Goal: Task Accomplishment & Management: Complete application form

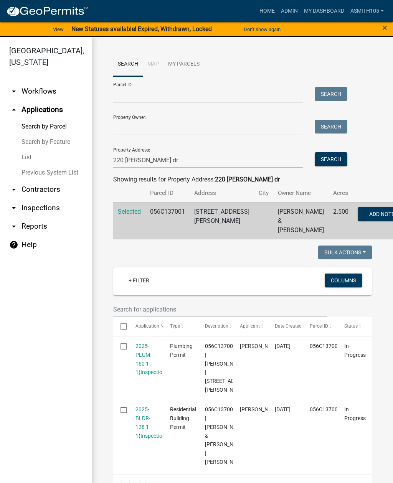
scroll to position [174, 0]
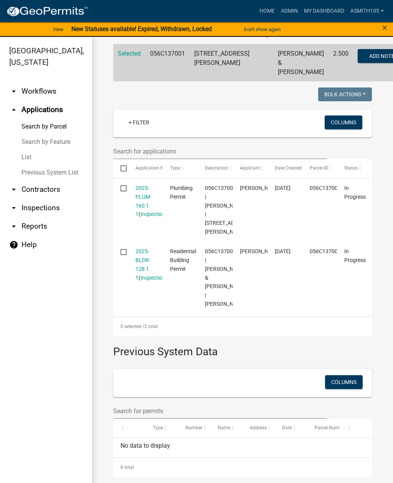
click at [56, 211] on link "arrow_drop_down Inspections" at bounding box center [46, 208] width 92 height 18
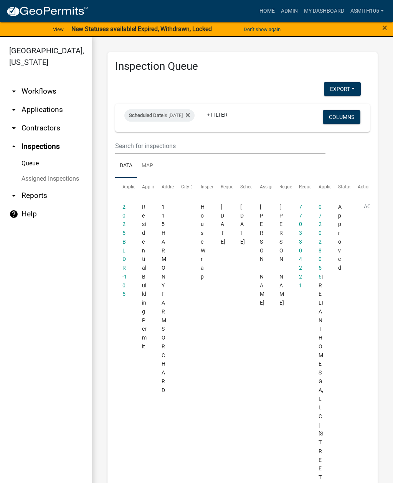
click at [176, 119] on div "Scheduled Date is 08/06/2025" at bounding box center [159, 115] width 70 height 12
click at [178, 137] on input "2025-08-06" at bounding box center [173, 144] width 54 height 16
type input "2025-08-21"
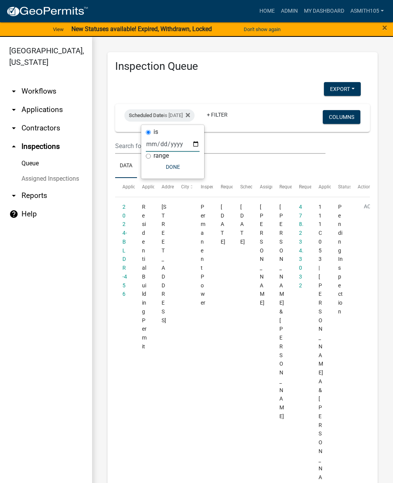
click at [171, 169] on button "Done" at bounding box center [173, 167] width 54 height 14
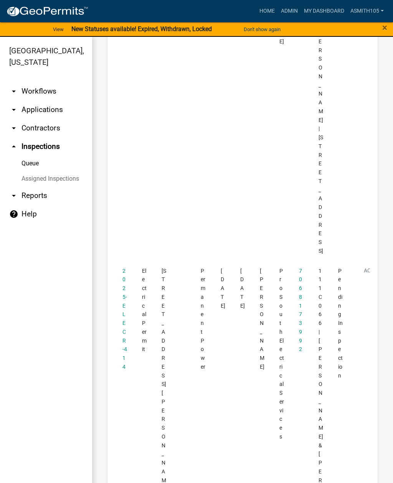
click at [57, 148] on link "arrow_drop_up Inspections" at bounding box center [46, 146] width 92 height 18
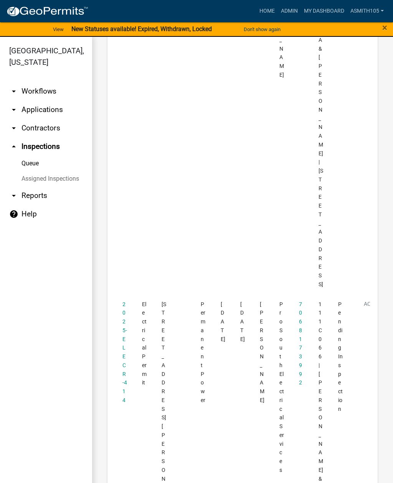
click at [46, 148] on link "arrow_drop_up Inspections" at bounding box center [46, 146] width 92 height 18
click at [265, 12] on link "Home" at bounding box center [267, 11] width 22 height 15
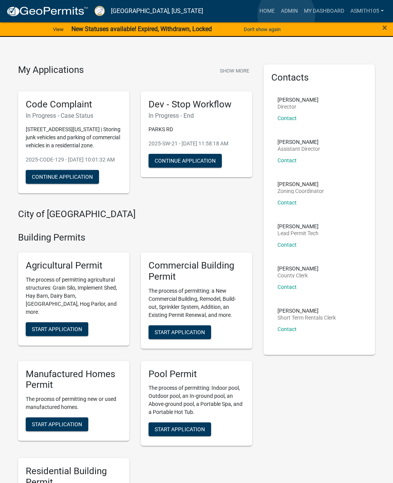
click at [286, 15] on link "Admin" at bounding box center [289, 11] width 23 height 15
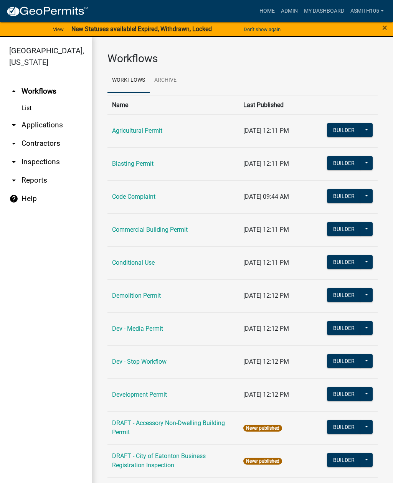
click at [43, 164] on link "arrow_drop_down Inspections" at bounding box center [46, 162] width 92 height 18
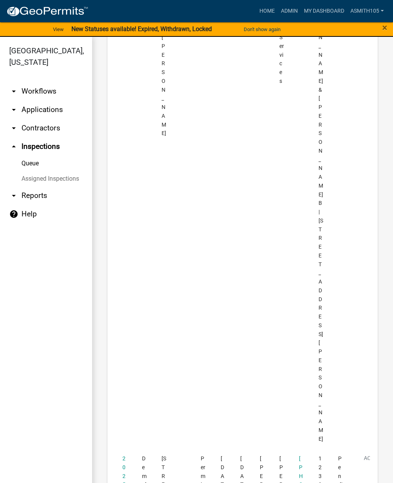
scroll to position [732, 0]
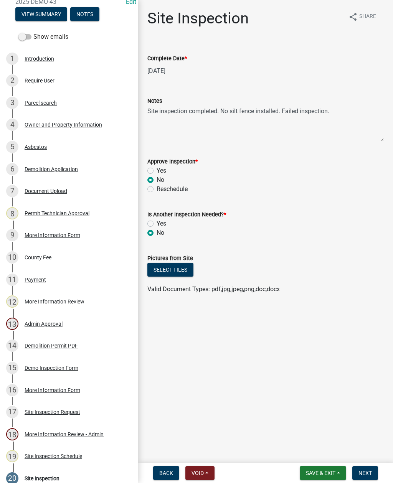
scroll to position [82, 0]
click at [169, 267] on button "Select files" at bounding box center [170, 270] width 46 height 14
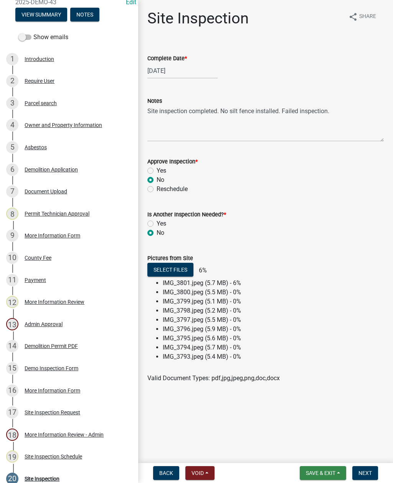
click at [316, 471] on span "Save & Exit" at bounding box center [321, 473] width 30 height 6
click at [302, 430] on button "Save" at bounding box center [315, 435] width 61 height 18
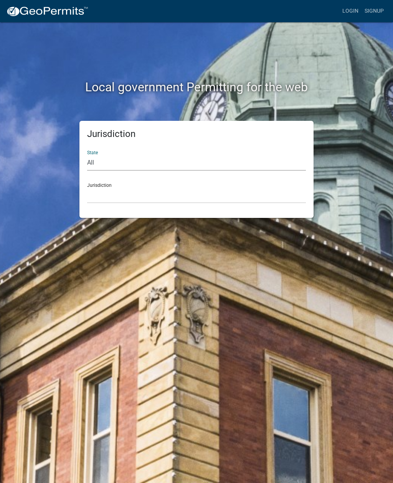
select select "[US_STATE]"
click at [189, 193] on select "Cook County, Georgia Crawford County, Georgia Gilmer County, Georgia Haralson C…" at bounding box center [196, 196] width 219 height 16
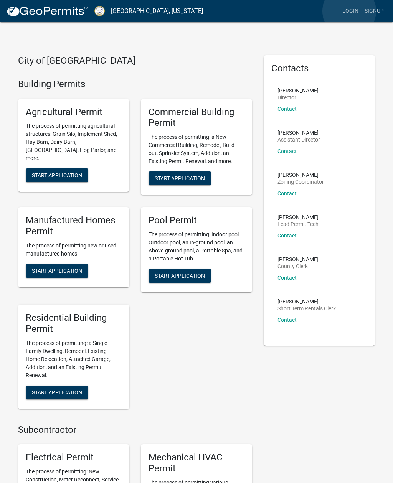
click at [349, 12] on link "Login" at bounding box center [350, 11] width 22 height 15
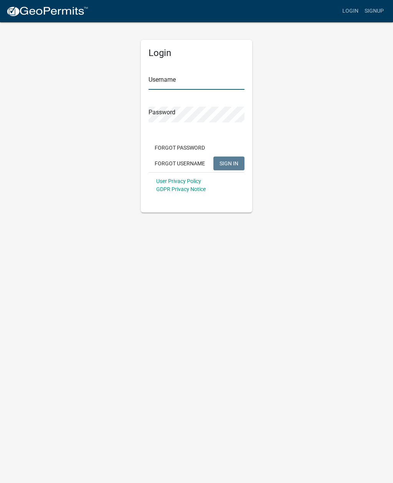
click at [194, 81] on input "Username" at bounding box center [197, 82] width 96 height 16
type input "Asmith105"
click at [229, 163] on button "SIGN IN" at bounding box center [228, 164] width 31 height 14
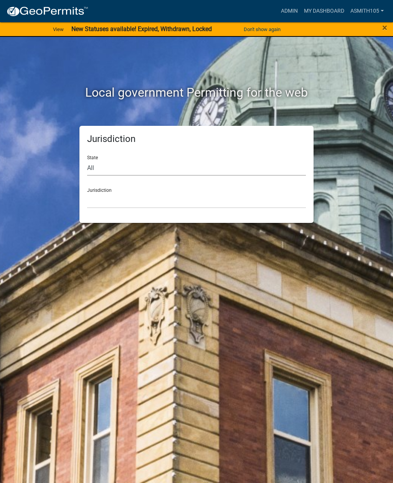
click at [154, 164] on select "All Colorado Georgia Indiana Iowa Kansas Minnesota Ohio South Carolina Wisconsin" at bounding box center [196, 168] width 219 height 16
select select "[US_STATE]"
click at [189, 201] on select "Cook County, Georgia Crawford County, Georgia Gilmer County, Georgia Haralson C…" at bounding box center [196, 201] width 219 height 16
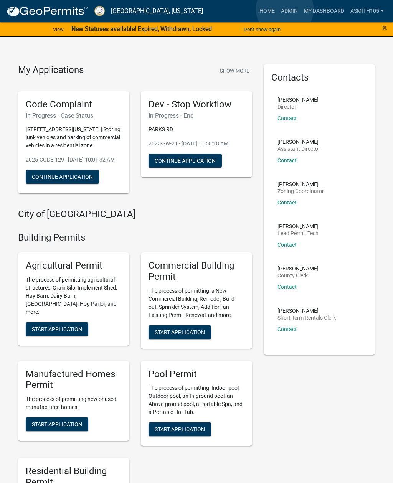
click at [285, 10] on link "Admin" at bounding box center [289, 11] width 23 height 15
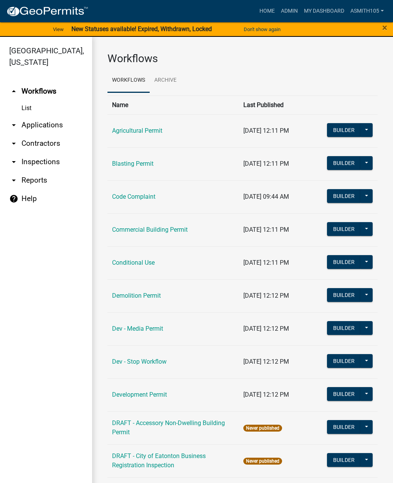
click at [31, 162] on link "arrow_drop_down Inspections" at bounding box center [46, 162] width 92 height 18
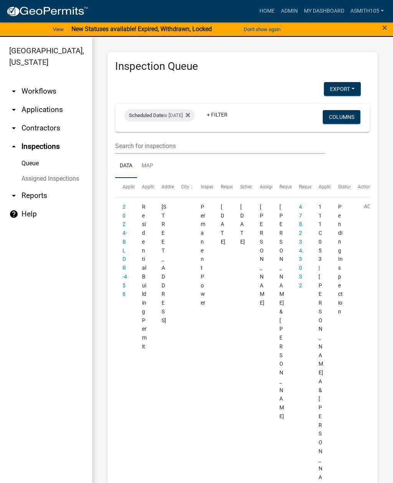
click at [171, 115] on div "Scheduled Date is 08/21/2025" at bounding box center [159, 115] width 70 height 12
click at [177, 116] on div "Scheduled Date is 08/21/2025" at bounding box center [159, 115] width 70 height 12
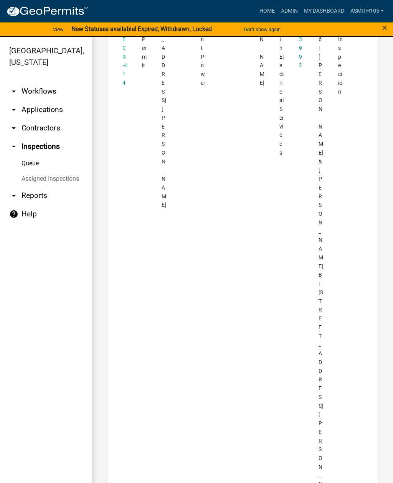
scroll to position [665, 0]
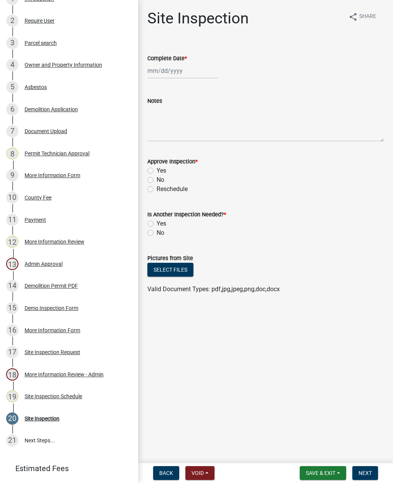
scroll to position [141, 0]
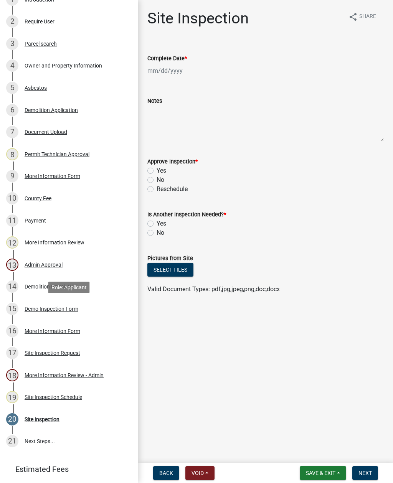
click at [55, 310] on div "Demo Inspection Form" at bounding box center [52, 308] width 54 height 5
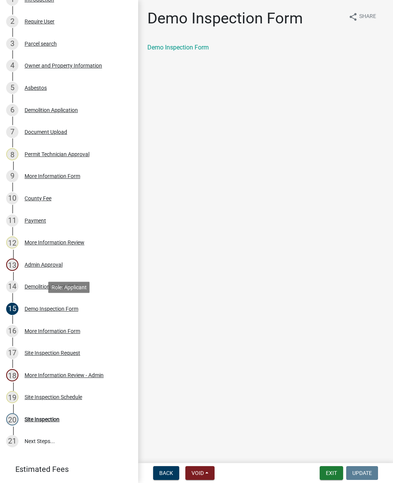
click at [185, 47] on link "Demo Inspection Form" at bounding box center [177, 47] width 61 height 7
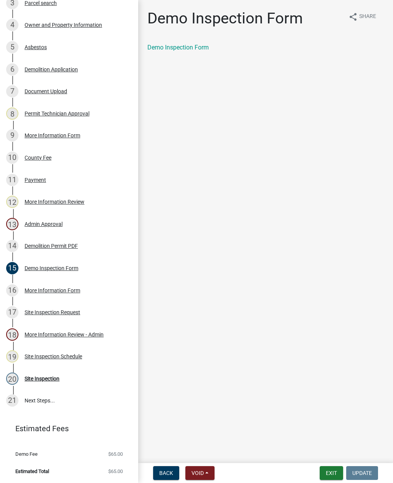
scroll to position [182, 0]
click at [50, 383] on div "20 Site Inspection" at bounding box center [66, 379] width 120 height 12
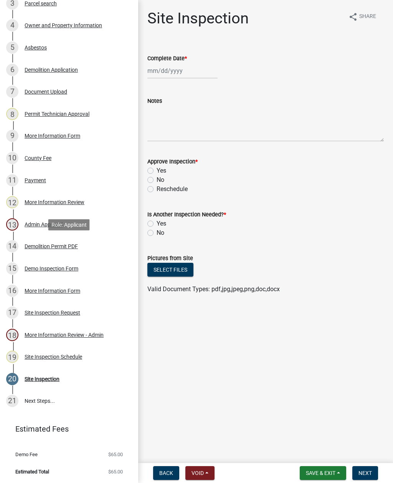
click at [45, 248] on div "Demolition Permit PDF" at bounding box center [51, 246] width 53 height 5
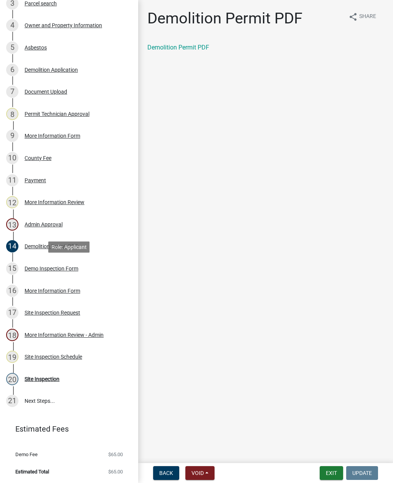
click at [45, 271] on div "Demo Inspection Form" at bounding box center [52, 268] width 54 height 5
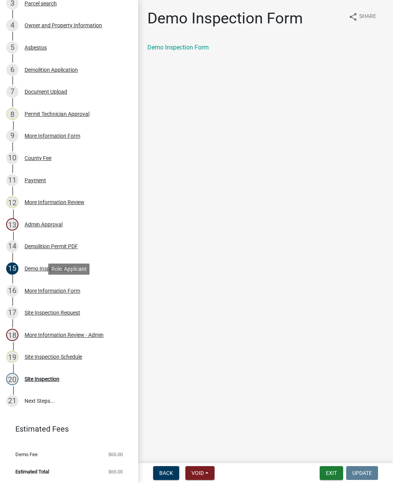
click at [45, 290] on div "More Information Form" at bounding box center [53, 290] width 56 height 5
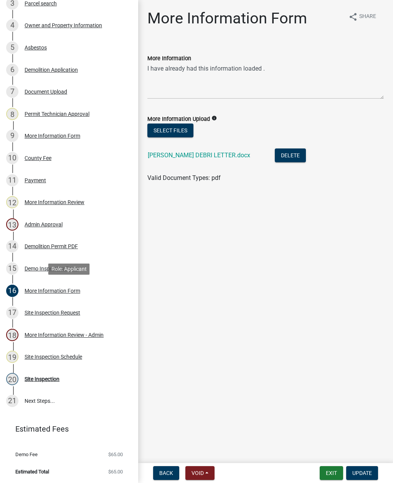
click at [41, 379] on div "Site Inspection" at bounding box center [42, 379] width 35 height 5
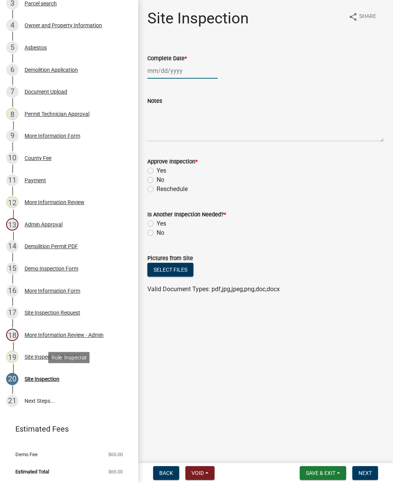
click at [169, 71] on div at bounding box center [182, 71] width 70 height 16
select select "8"
select select "2025"
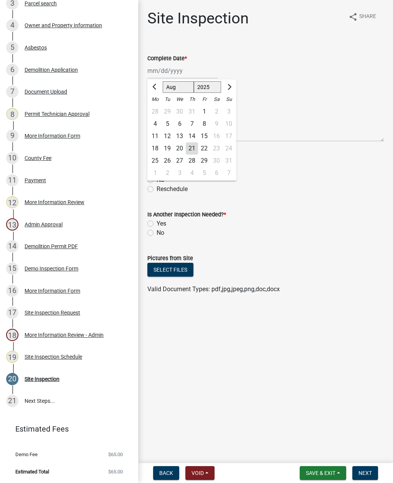
click at [192, 150] on div "21" at bounding box center [192, 148] width 12 height 12
type input "08/21/2025"
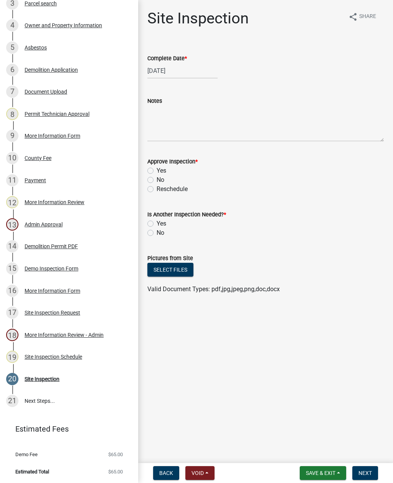
click at [157, 179] on label "No" at bounding box center [161, 179] width 8 height 9
click at [157, 179] on input "No" at bounding box center [159, 177] width 5 height 5
radio input "true"
click at [157, 235] on label "No" at bounding box center [161, 232] width 8 height 9
click at [157, 233] on input "No" at bounding box center [159, 230] width 5 height 5
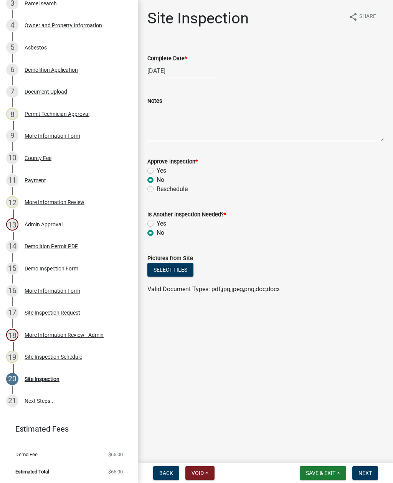
radio input "true"
click at [195, 117] on textarea "Notes" at bounding box center [265, 124] width 237 height 36
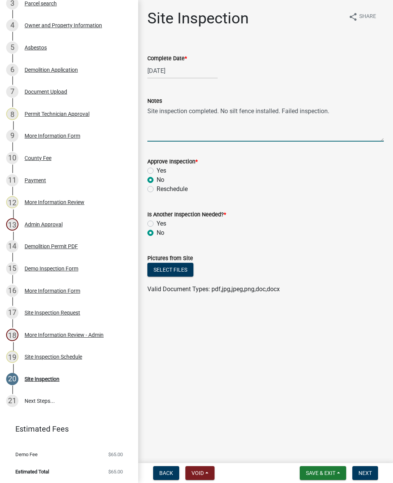
type textarea "Site inspection completed. No silt fence installed. Failed inspection."
click at [167, 266] on button "Select files" at bounding box center [170, 270] width 46 height 14
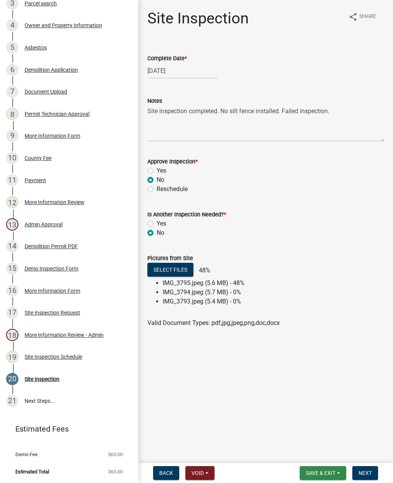
click at [319, 473] on span "Save & Exit" at bounding box center [321, 473] width 30 height 6
click at [313, 450] on button "Save & Exit" at bounding box center [315, 453] width 61 height 18
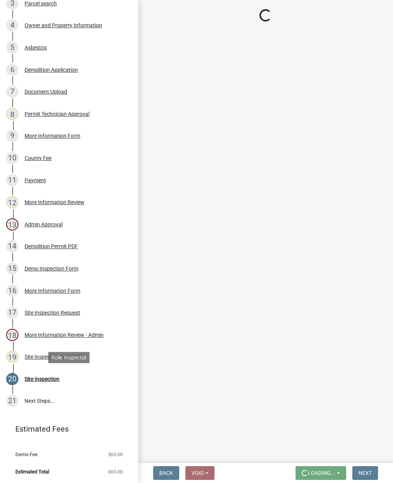
click at [44, 377] on div "Site Inspection" at bounding box center [42, 379] width 35 height 5
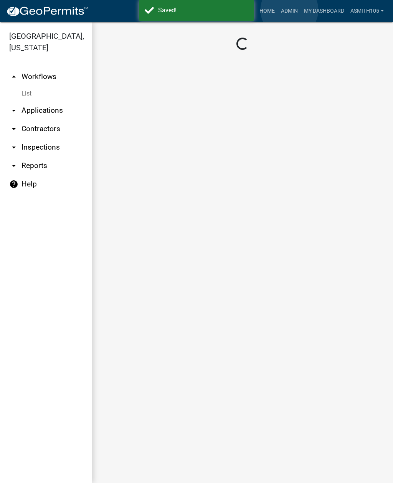
click at [290, 10] on link "Admin" at bounding box center [289, 11] width 23 height 15
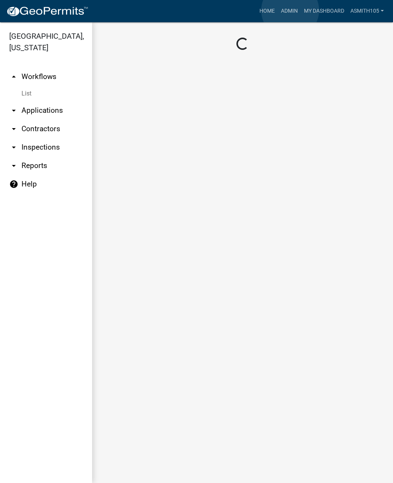
click at [290, 10] on link "Admin" at bounding box center [289, 11] width 23 height 15
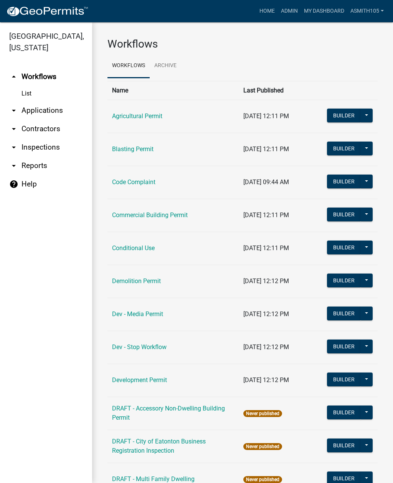
click at [46, 149] on link "arrow_drop_down Inspections" at bounding box center [46, 147] width 92 height 18
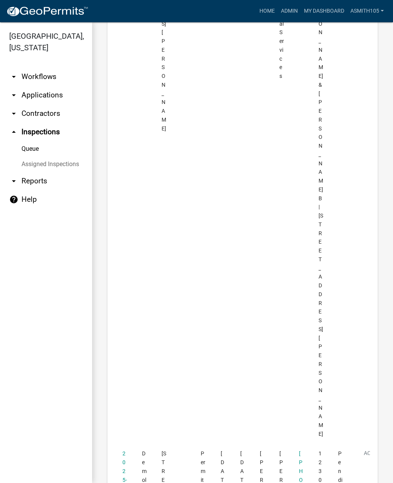
scroll to position [736, 0]
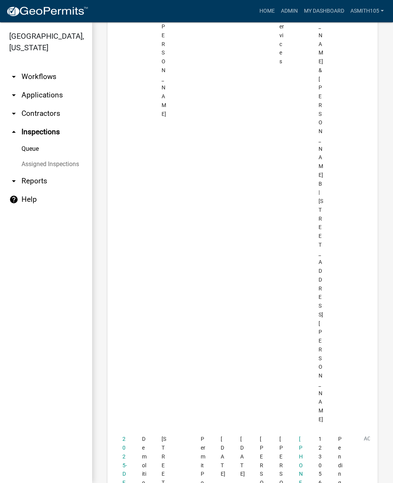
click at [123, 436] on link "2025-DEMO-43" at bounding box center [124, 478] width 5 height 85
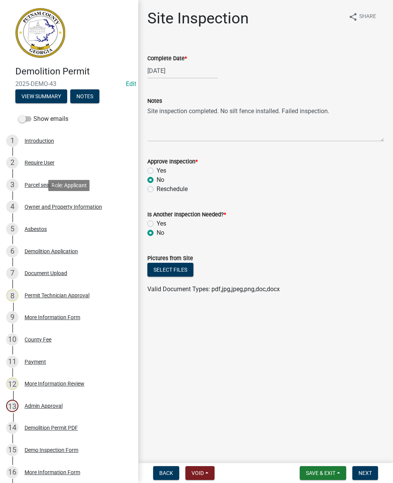
click at [74, 208] on div "Owner and Property Information" at bounding box center [64, 206] width 78 height 5
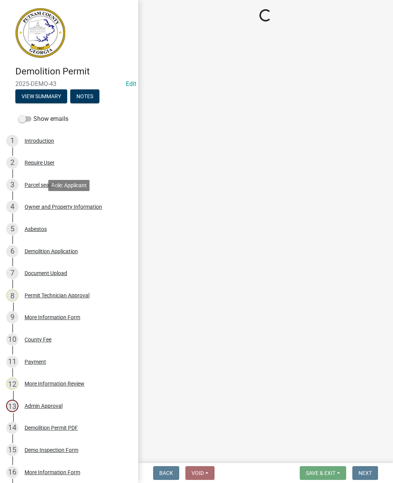
select select "34fe85c2-5f76-4343-b6bb-8ca387e0bed7"
select select "83394b22-4a11-496c-8e5c-75ade2e72faf"
select select "469c5908-2854-42d5-89ed-bee7fc26529e"
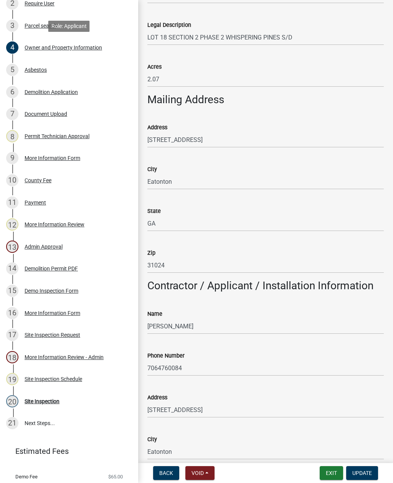
click at [45, 401] on div "Site Inspection" at bounding box center [42, 401] width 35 height 5
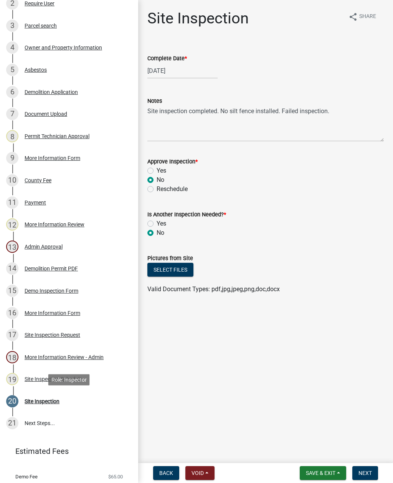
click at [167, 270] on button "Select files" at bounding box center [170, 270] width 46 height 14
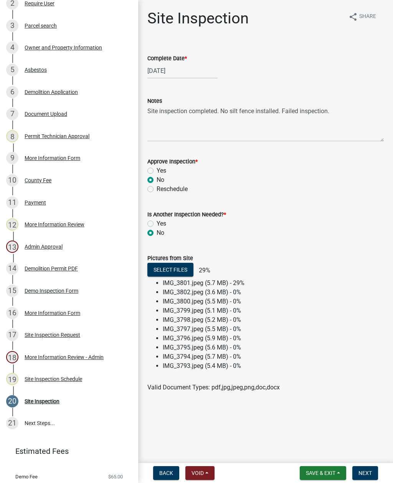
click at [82, 270] on div "14 Demolition Permit PDF" at bounding box center [66, 269] width 120 height 12
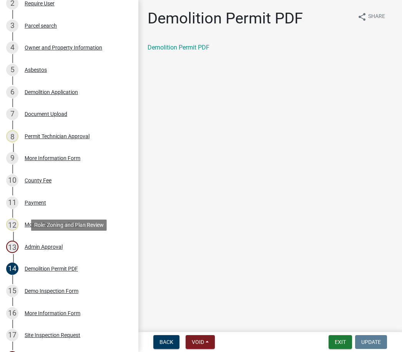
click at [18, 244] on div "13" at bounding box center [12, 247] width 12 height 12
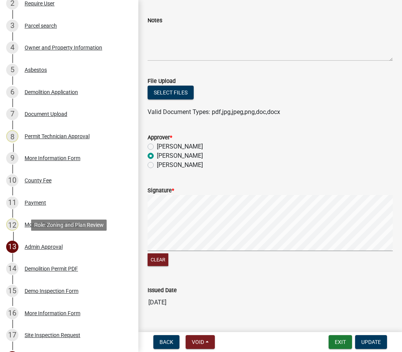
scroll to position [90, 0]
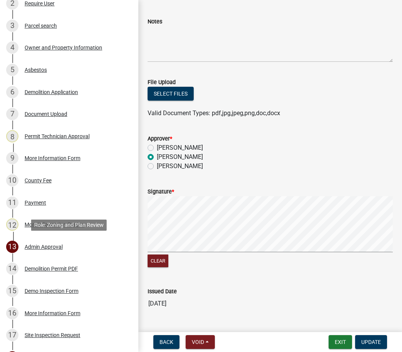
click at [177, 93] on button "Select files" at bounding box center [170, 94] width 46 height 14
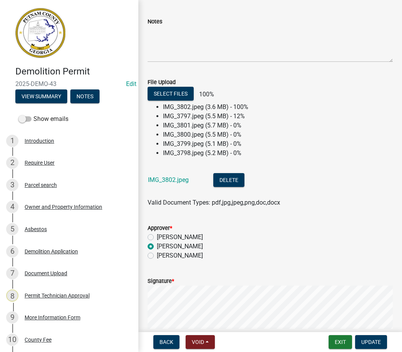
scroll to position [0, 0]
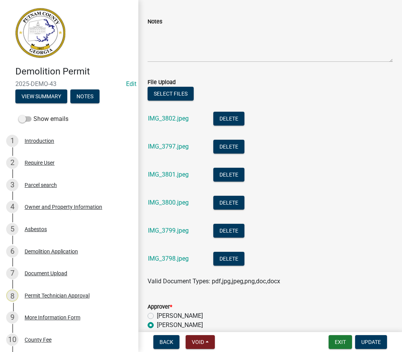
click at [380, 346] on button "Update" at bounding box center [371, 342] width 32 height 14
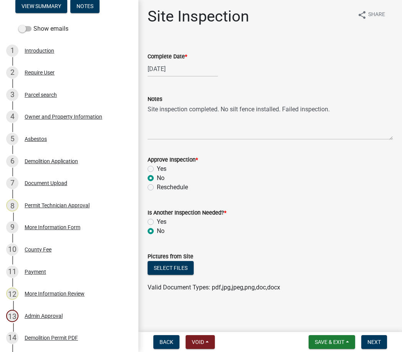
scroll to position [94, 0]
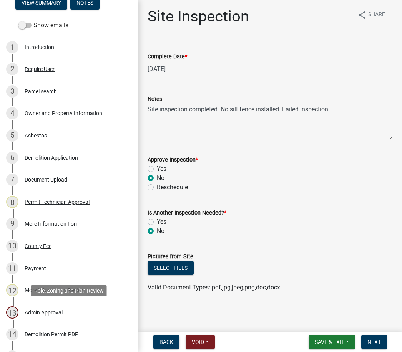
click at [84, 307] on div "13 Admin Approval" at bounding box center [66, 312] width 120 height 12
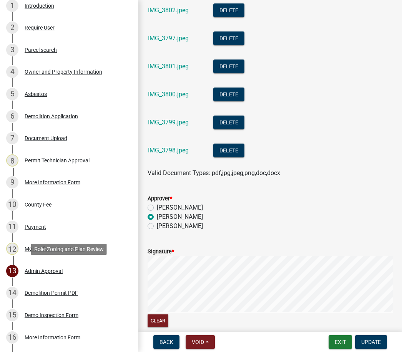
scroll to position [199, 0]
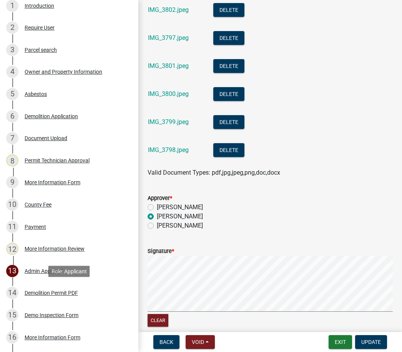
click at [82, 293] on div "14 Demolition Permit PDF" at bounding box center [66, 293] width 120 height 12
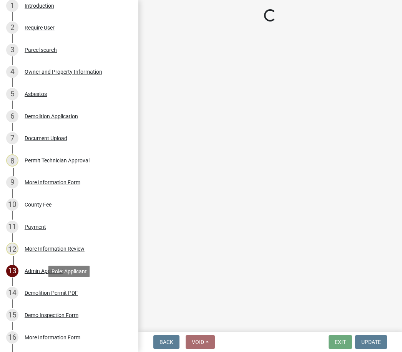
scroll to position [0, 0]
click at [111, 265] on div "13 Admin Approval" at bounding box center [66, 271] width 120 height 12
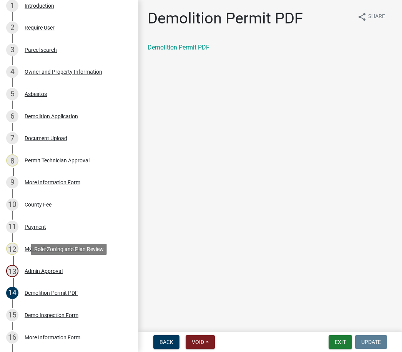
click at [117, 269] on div "13 Admin Approval" at bounding box center [66, 271] width 120 height 12
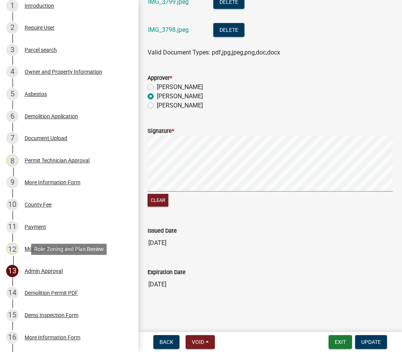
scroll to position [318, 0]
click at [373, 337] on button "Update" at bounding box center [371, 342] width 32 height 14
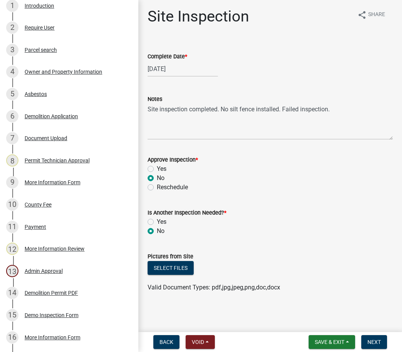
scroll to position [2, 0]
click at [192, 266] on button "Select files" at bounding box center [170, 268] width 46 height 14
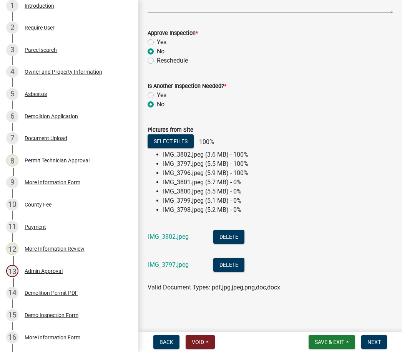
scroll to position [129, 0]
click at [393, 190] on div "Select files 100% IMG_3802.jpeg (3.6 MB) - 100% IMG_3797.jpeg (5.5 MB) - 100% I…" at bounding box center [270, 213] width 256 height 158
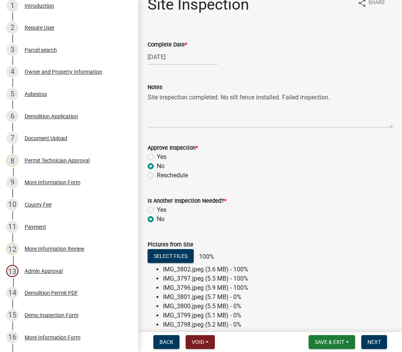
scroll to position [14, 0]
click at [379, 203] on div "Is Another Inspection Needed? *" at bounding box center [269, 200] width 245 height 9
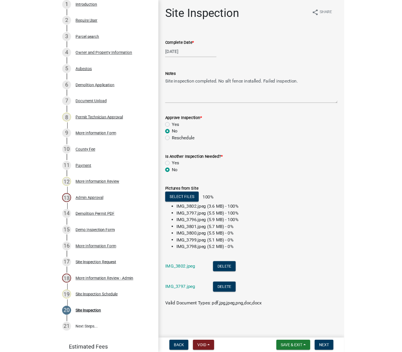
scroll to position [0, 0]
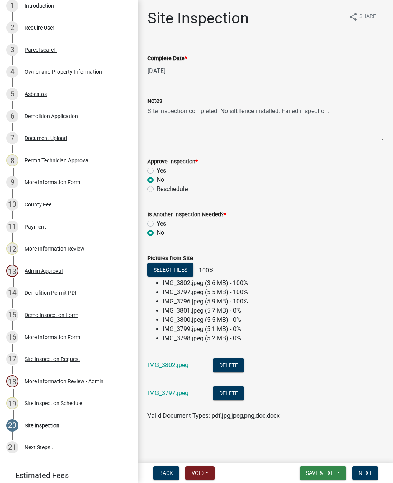
click at [319, 472] on span "Save & Exit" at bounding box center [321, 473] width 30 height 6
click at [311, 438] on button "Save" at bounding box center [315, 435] width 61 height 18
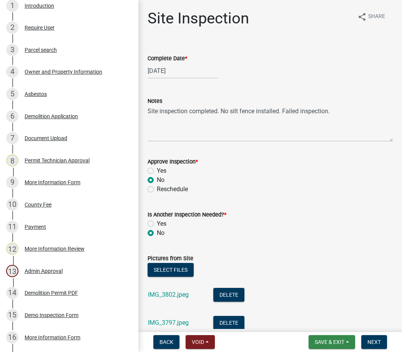
click at [349, 340] on button "Save & Exit" at bounding box center [331, 342] width 46 height 14
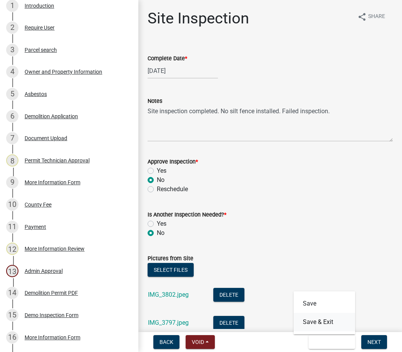
click at [335, 316] on button "Save & Exit" at bounding box center [323, 322] width 61 height 18
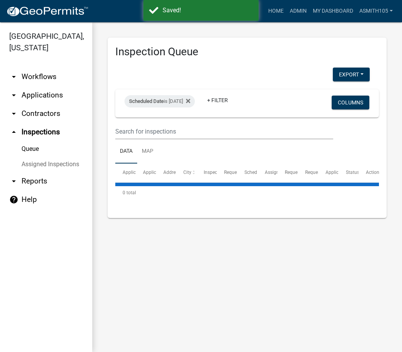
click at [56, 132] on link "arrow_drop_up Inspections" at bounding box center [46, 132] width 92 height 18
click at [230, 95] on link "+ Filter" at bounding box center [217, 100] width 33 height 14
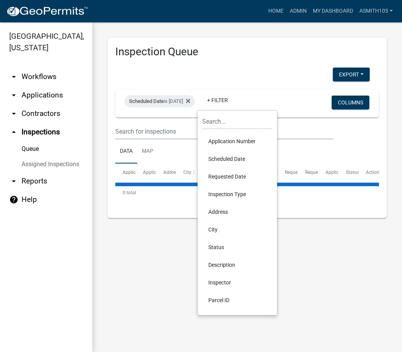
click at [281, 69] on div "Export Excel Format (.xlsx) CSV Format (.csv)" at bounding box center [242, 76] width 266 height 16
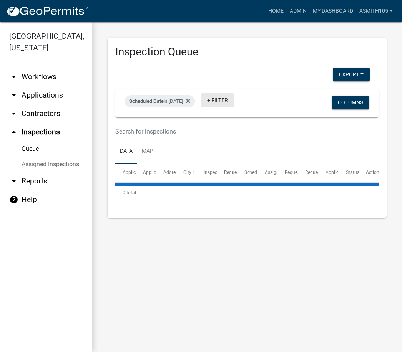
click at [227, 100] on div "Export Excel Format (.xlsx) CSV Format (.csv) Scheduled Date is 08/21/2025 + Fi…" at bounding box center [246, 139] width 263 height 143
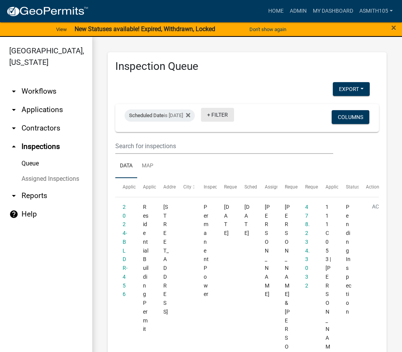
click at [234, 121] on link "+ Filter" at bounding box center [217, 115] width 33 height 14
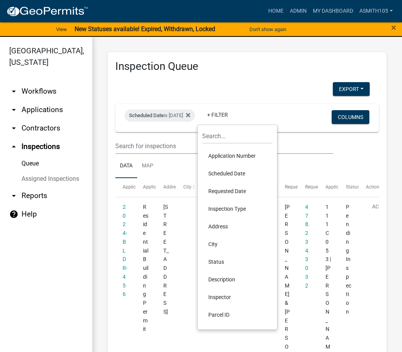
click at [250, 157] on li "Application Number" at bounding box center [237, 156] width 70 height 18
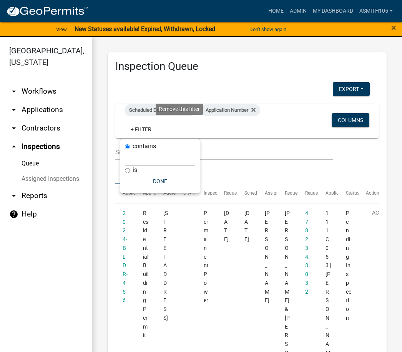
click at [248, 116] on fa-icon at bounding box center [251, 110] width 7 height 12
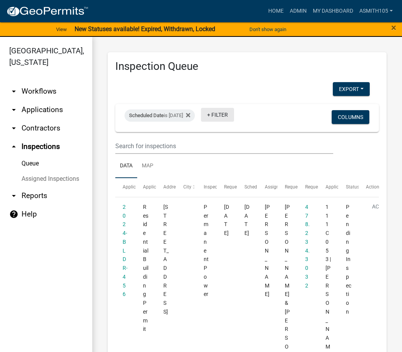
click at [234, 114] on link "+ Filter" at bounding box center [217, 115] width 33 height 14
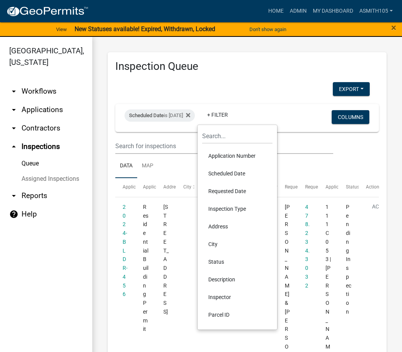
click at [238, 300] on li "Inspector" at bounding box center [237, 297] width 70 height 18
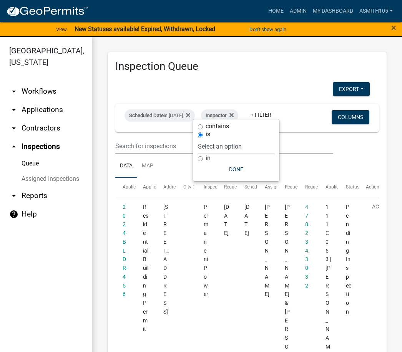
click at [255, 150] on select "Select an option None Michele Rivera Dorothy Evans Kenteria Williams Jerry Stok…" at bounding box center [236, 147] width 77 height 16
select select "d7a0faba-e553-4552-95d1-828f2bc82b6a"
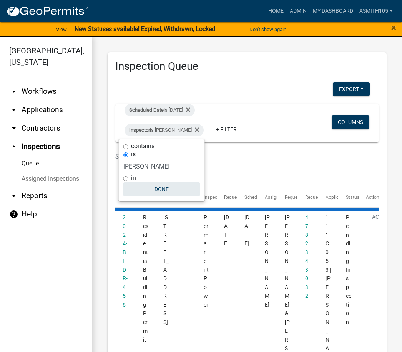
click at [189, 189] on button "Done" at bounding box center [161, 189] width 77 height 14
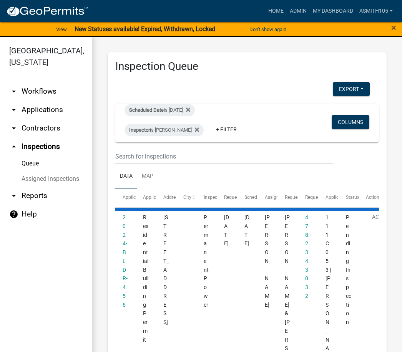
click at [179, 126] on div "Inspector is Brian Alliston" at bounding box center [163, 130] width 79 height 12
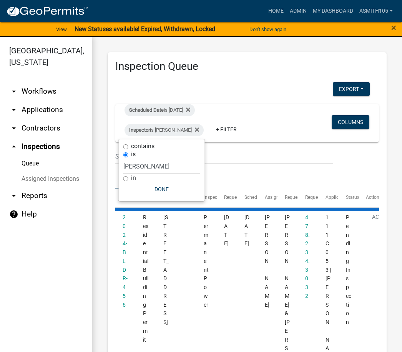
click at [194, 172] on select "Select an option None Michele Rivera Dorothy Evans Kenteria Williams Jerry Stok…" at bounding box center [161, 167] width 77 height 16
select select "af3c6edf-34d7-49be-824e-99d5d0a3954f"
click at [167, 184] on button "Done" at bounding box center [163, 189] width 77 height 14
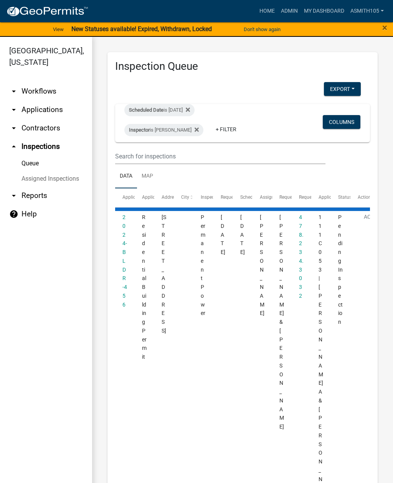
click at [195, 129] on icon at bounding box center [197, 129] width 4 height 4
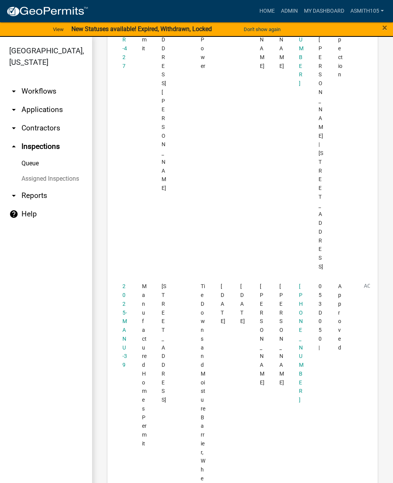
scroll to position [3389, 0]
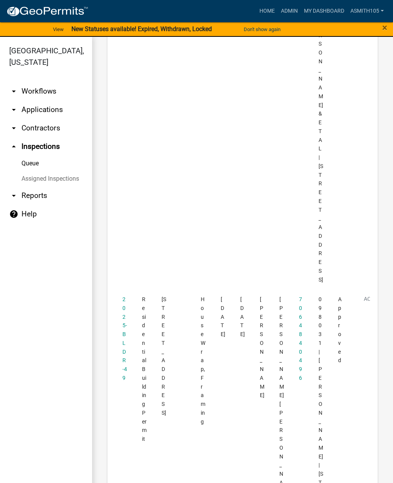
scroll to position [2701, 0]
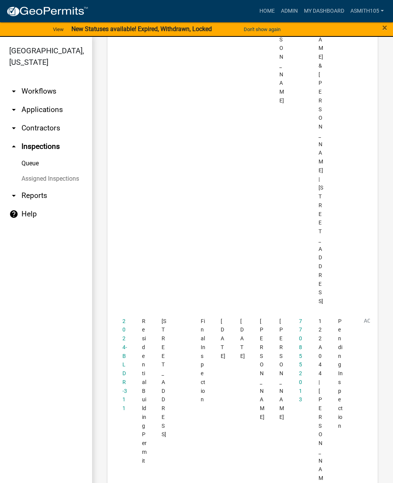
click at [45, 146] on link "arrow_drop_up Inspections" at bounding box center [46, 146] width 92 height 18
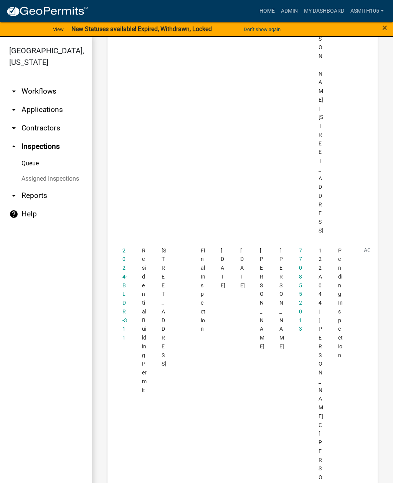
scroll to position [2327, 0]
click at [31, 146] on link "arrow_drop_up Inspections" at bounding box center [46, 146] width 92 height 18
click at [27, 160] on link "Queue" at bounding box center [46, 163] width 92 height 15
click at [26, 146] on link "arrow_drop_up Inspections" at bounding box center [46, 146] width 92 height 18
click at [33, 126] on link "arrow_drop_down Contractors" at bounding box center [46, 128] width 92 height 18
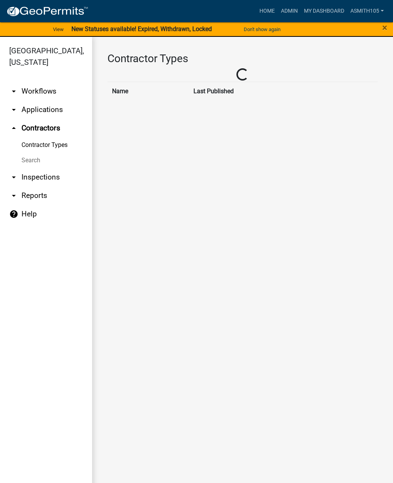
click at [32, 145] on link "Contractor Types" at bounding box center [46, 144] width 92 height 15
click at [35, 179] on link "arrow_drop_down Inspections" at bounding box center [46, 177] width 92 height 18
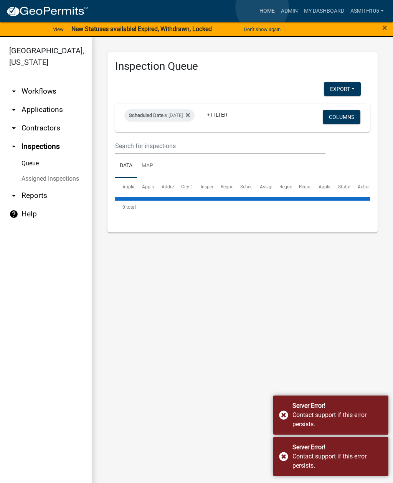
click at [263, 8] on link "Home" at bounding box center [267, 11] width 22 height 15
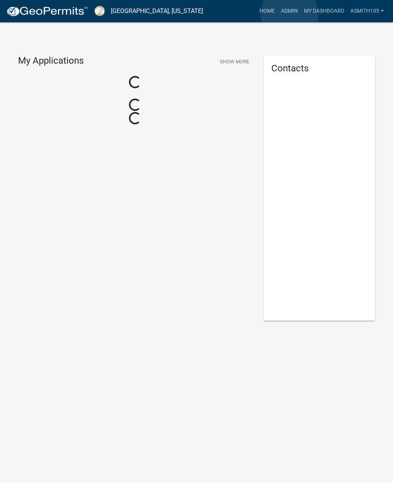
click at [290, 14] on link "Admin" at bounding box center [289, 11] width 23 height 15
click at [291, 12] on link "Admin" at bounding box center [289, 11] width 23 height 15
click at [268, 9] on link "Home" at bounding box center [267, 11] width 22 height 15
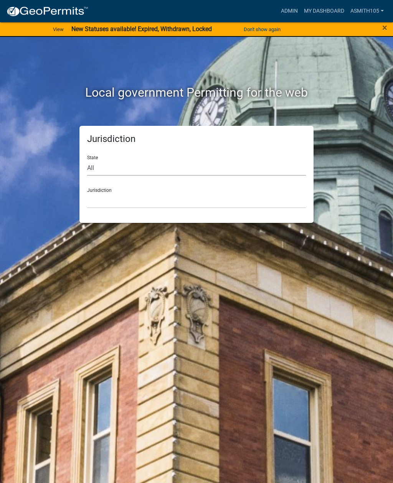
click at [127, 174] on select "All [US_STATE] [US_STATE] [US_STATE] [US_STATE] [US_STATE] [US_STATE] [US_STATE…" at bounding box center [196, 168] width 219 height 16
select select "[US_STATE]"
click at [166, 199] on select "[GEOGRAPHIC_DATA], [US_STATE][PERSON_NAME][GEOGRAPHIC_DATA], [US_STATE][PERSON_…" at bounding box center [196, 201] width 219 height 16
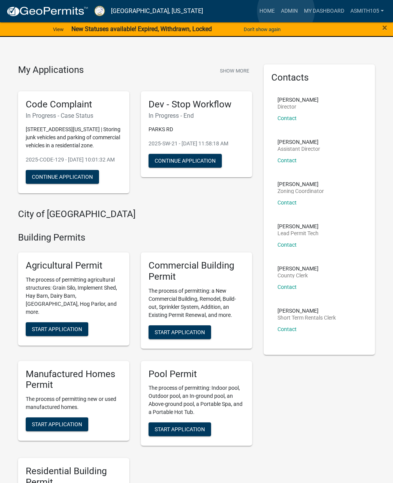
click at [286, 11] on link "Admin" at bounding box center [289, 11] width 23 height 15
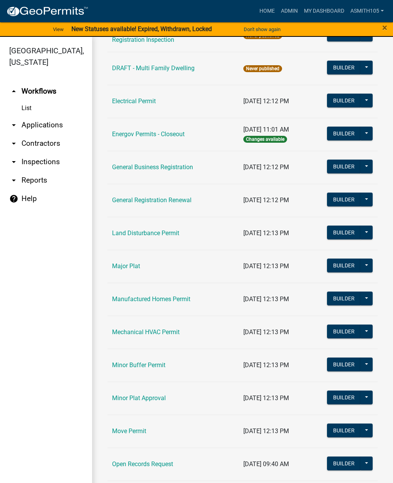
scroll to position [412, 0]
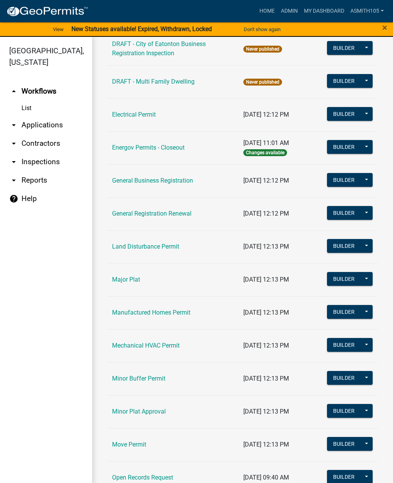
click at [41, 159] on link "arrow_drop_down Inspections" at bounding box center [46, 162] width 92 height 18
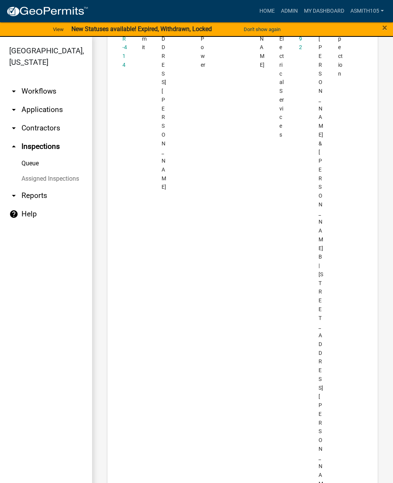
scroll to position [678, 0]
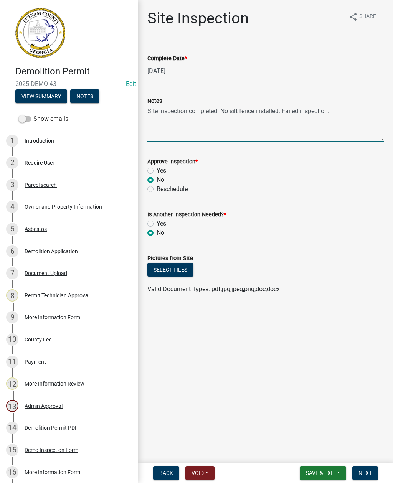
click at [351, 108] on textarea "Site inspection completed. No silt fence installed. Failed inspection." at bounding box center [265, 124] width 237 height 36
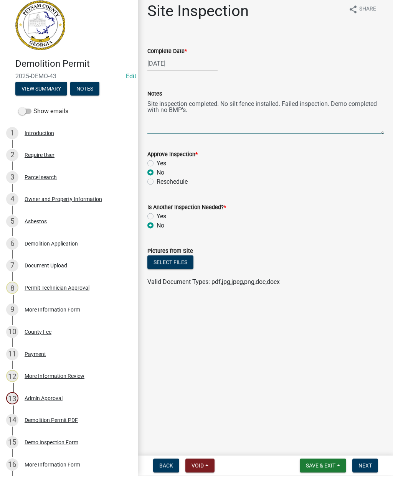
type textarea "Site inspection completed. No silt fence installed. Failed inspection. Demo com…"
click at [166, 263] on button "Select files" at bounding box center [170, 270] width 46 height 14
